Goal: Navigation & Orientation: Understand site structure

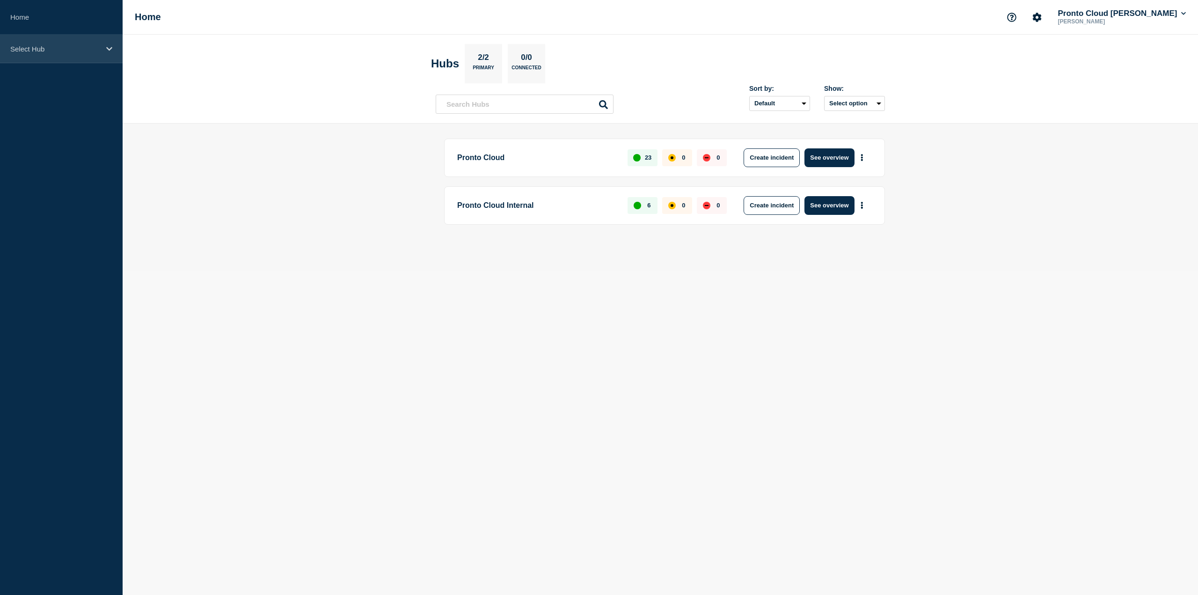
click at [96, 46] on p "Select Hub" at bounding box center [55, 49] width 90 height 8
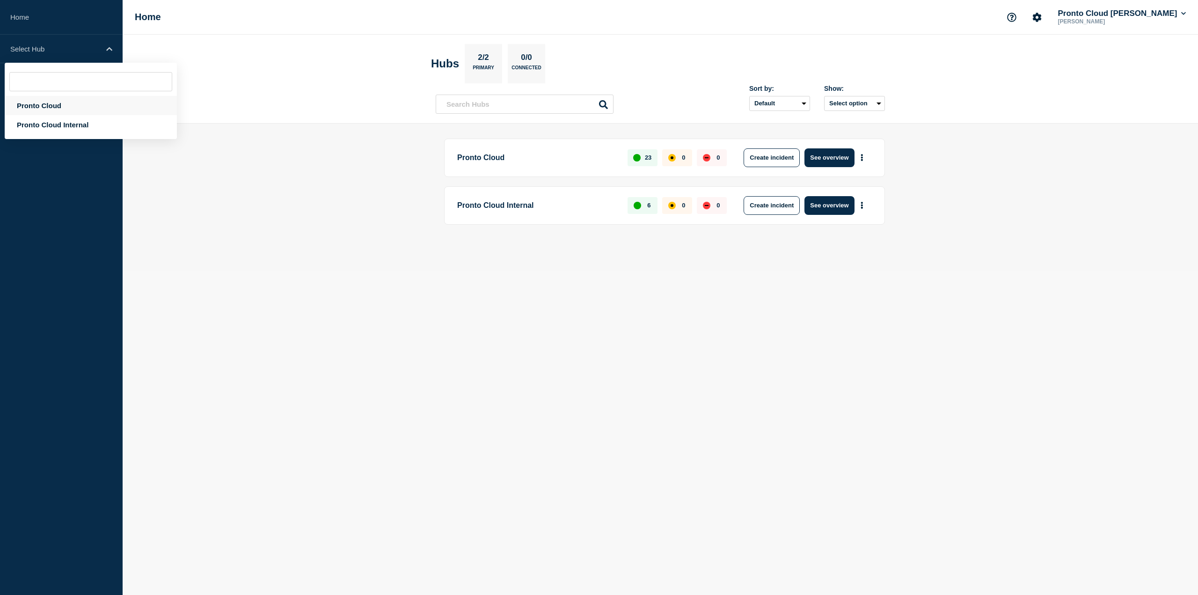
click at [71, 105] on div "Pronto Cloud" at bounding box center [91, 105] width 172 height 19
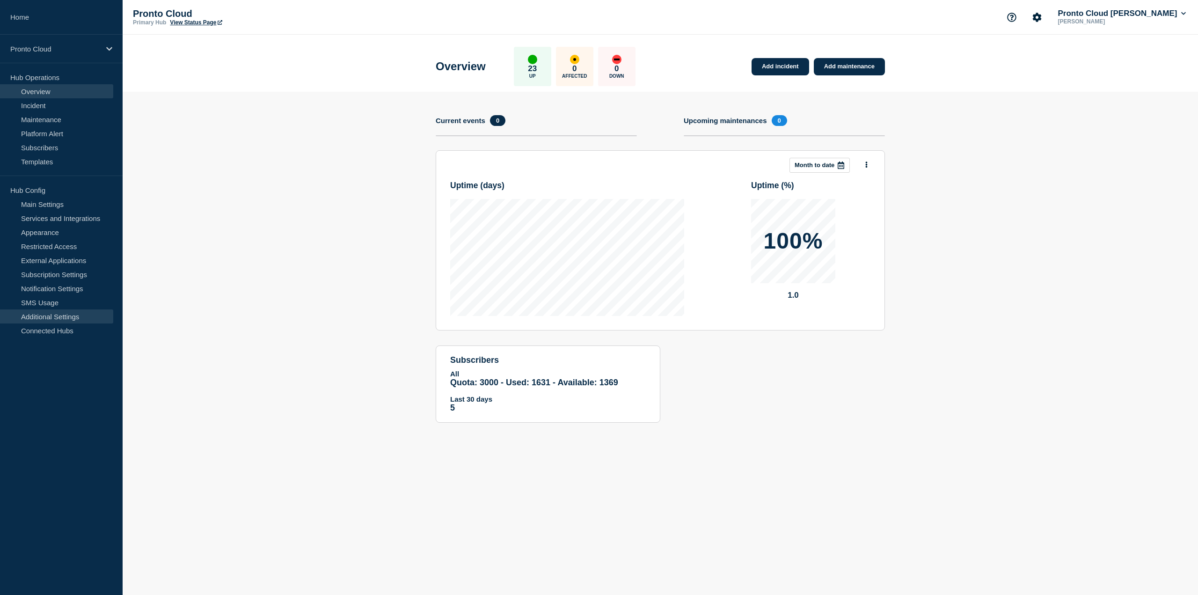
click at [59, 319] on link "Additional Settings" at bounding box center [56, 316] width 113 height 14
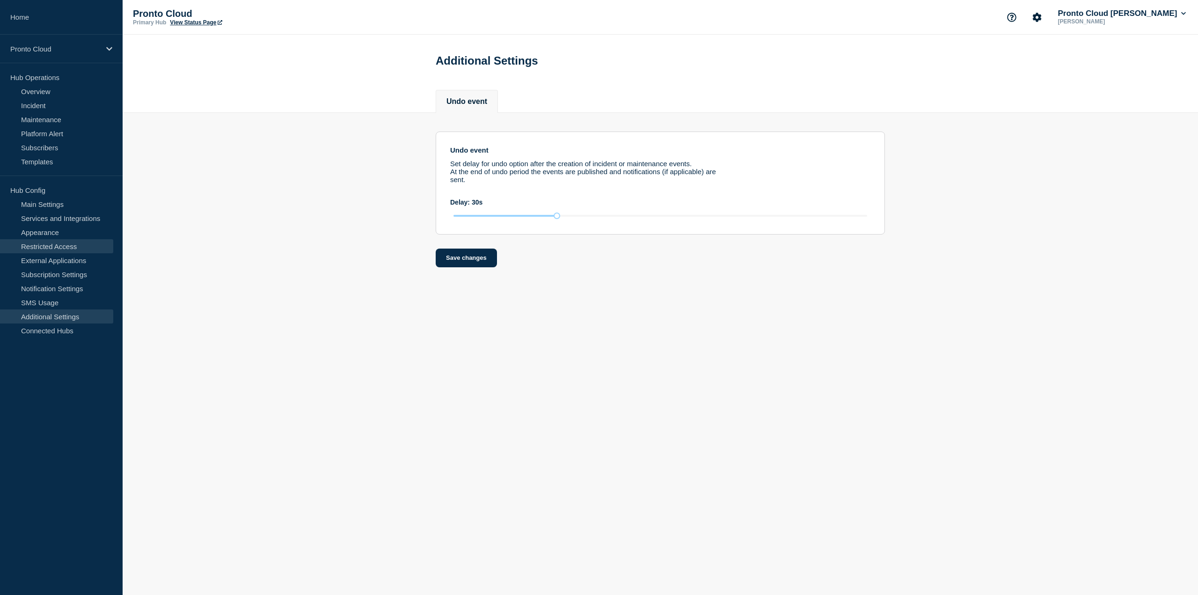
click at [46, 250] on link "Restricted Access" at bounding box center [56, 246] width 113 height 14
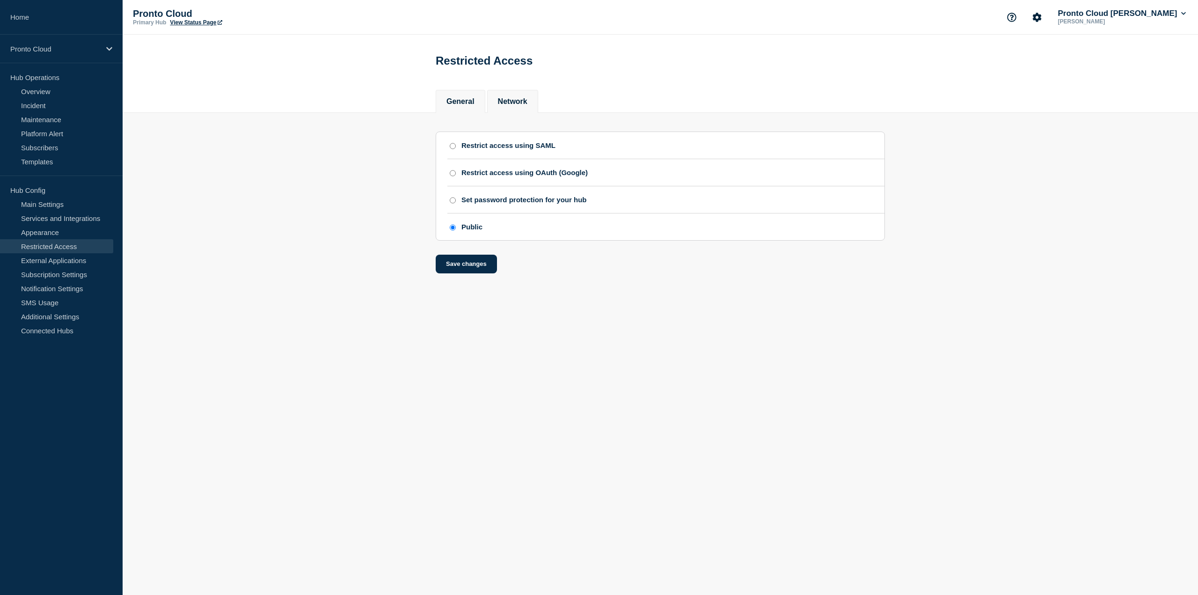
click at [512, 101] on button "Network" at bounding box center [512, 101] width 29 height 8
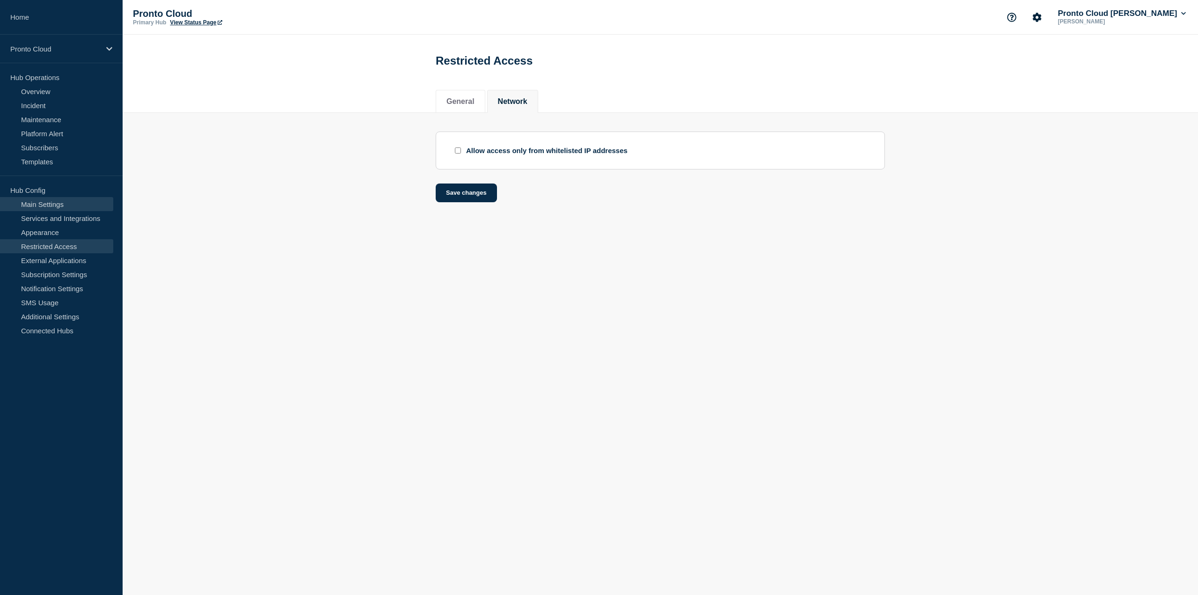
click at [58, 206] on link "Main Settings" at bounding box center [56, 204] width 113 height 14
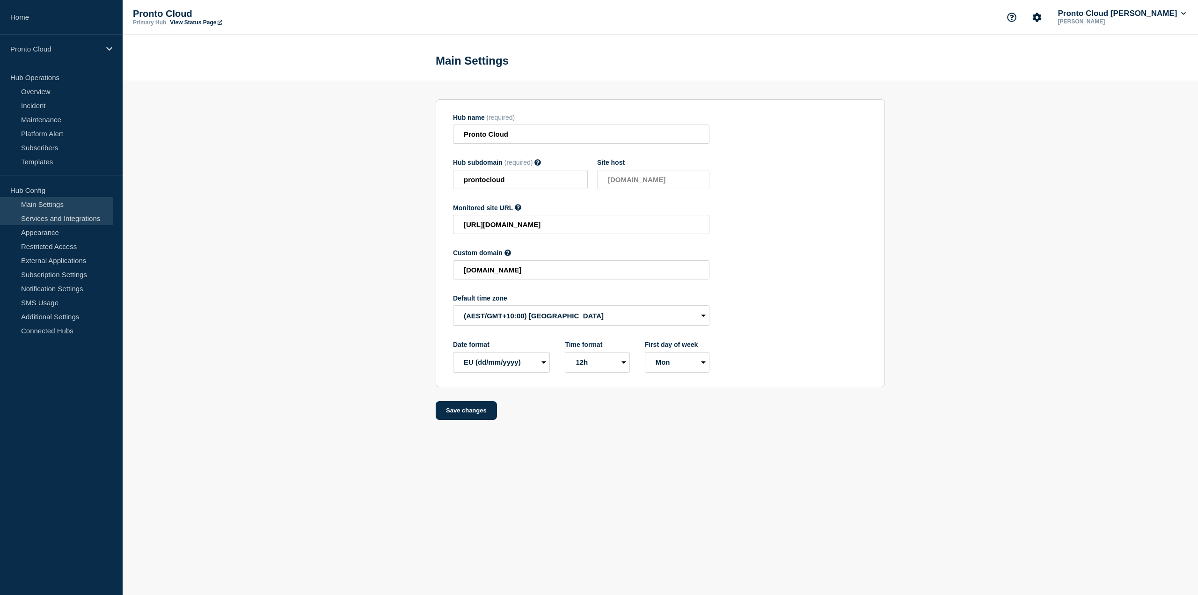
click at [64, 219] on link "Services and Integrations" at bounding box center [56, 218] width 113 height 14
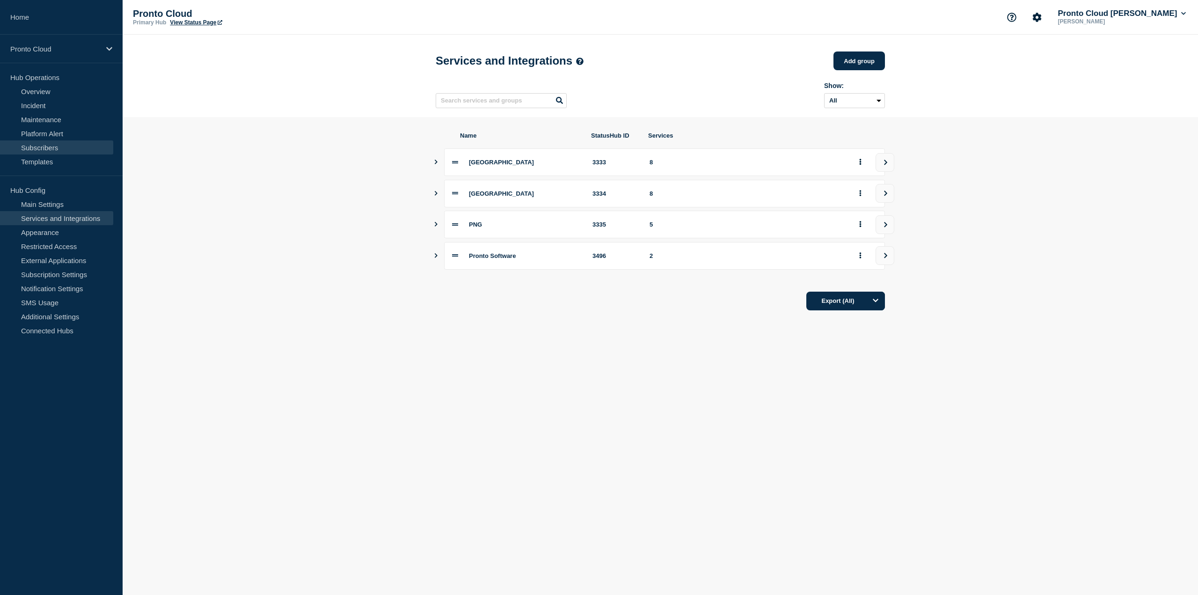
click at [56, 148] on link "Subscribers" at bounding box center [56, 147] width 113 height 14
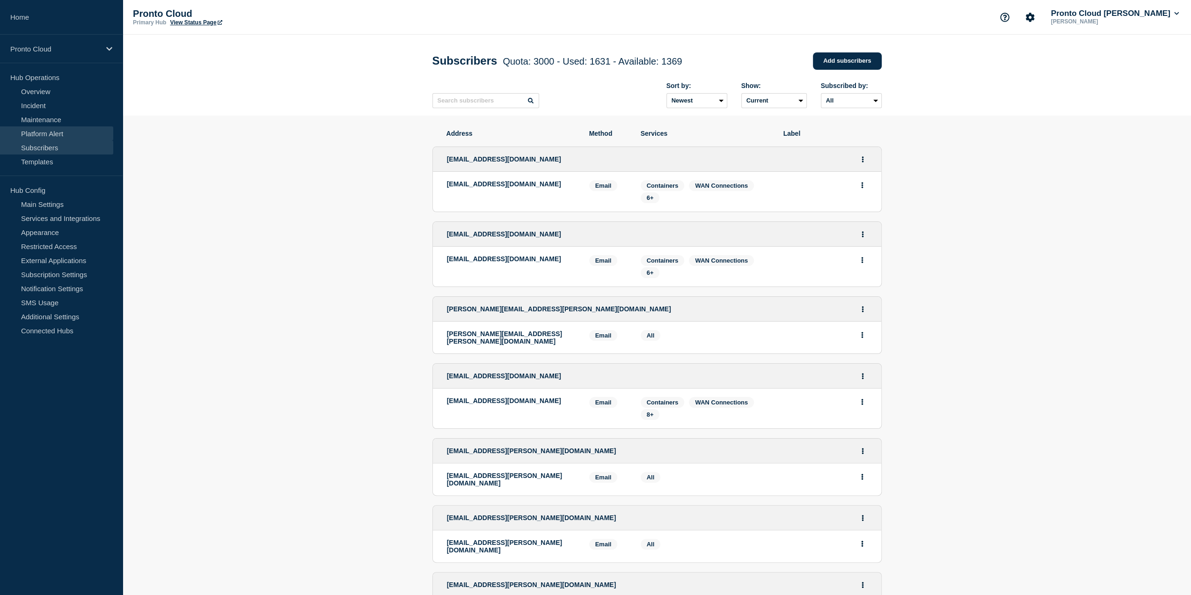
click at [31, 128] on link "Platform Alert" at bounding box center [56, 133] width 113 height 14
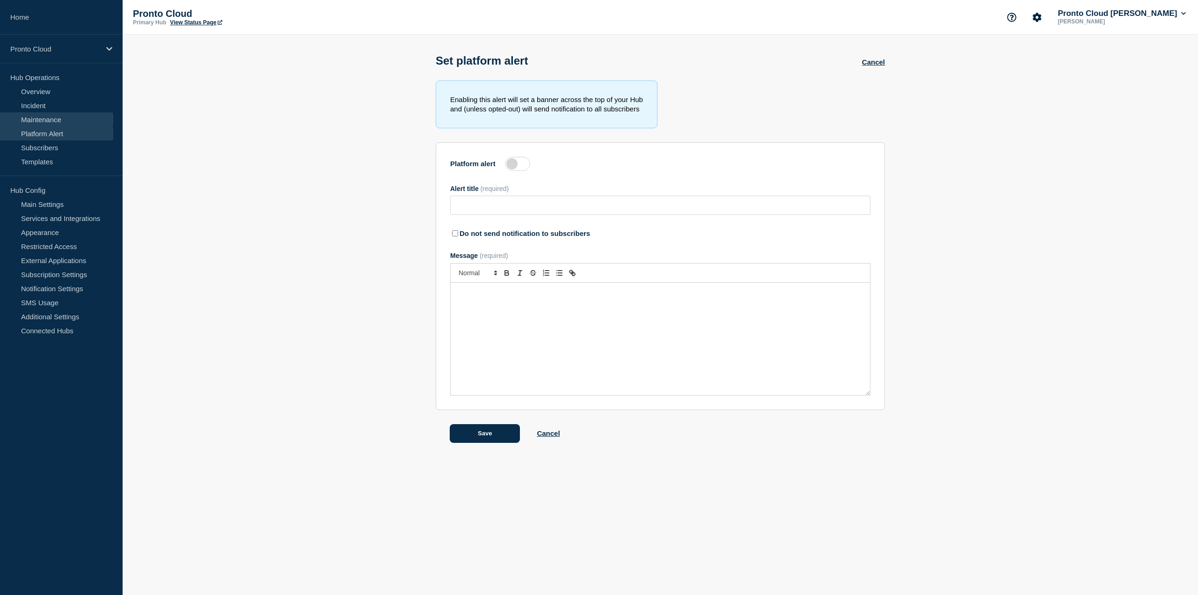
click at [55, 117] on link "Maintenance" at bounding box center [56, 119] width 113 height 14
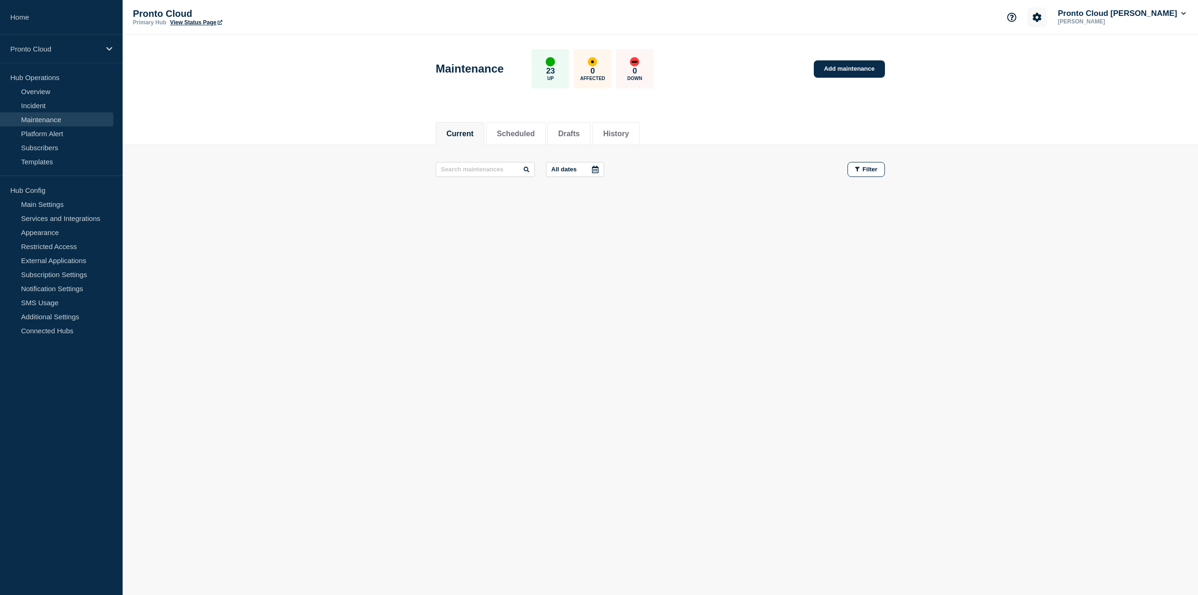
click at [1034, 18] on button "Account settings" at bounding box center [1037, 17] width 20 height 20
click at [1049, 54] on link "Team Members" at bounding box center [1043, 55] width 48 height 8
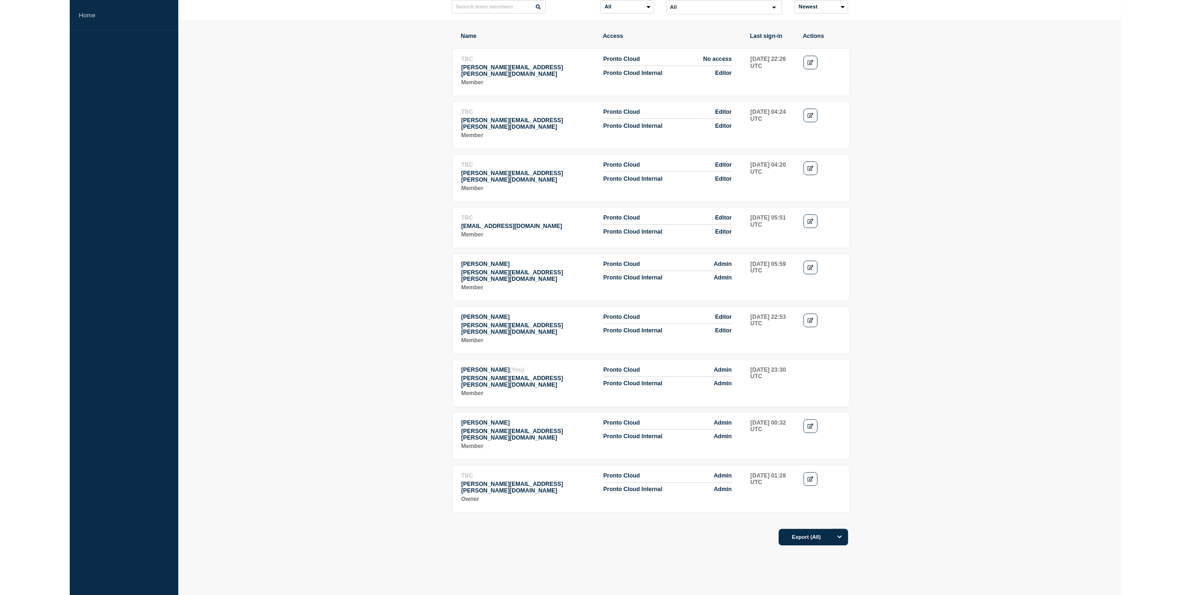
scroll to position [46, 0]
